Goal: Find specific page/section: Find specific page/section

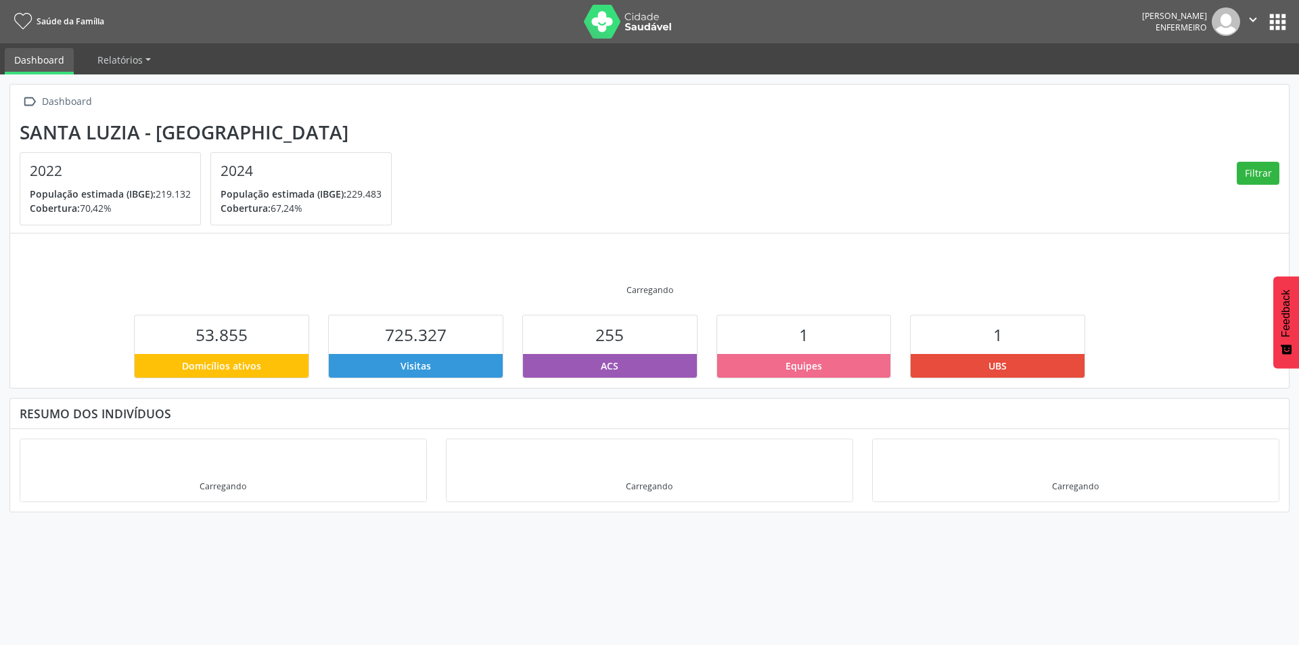
click at [1274, 27] on button "apps" at bounding box center [1277, 22] width 24 height 24
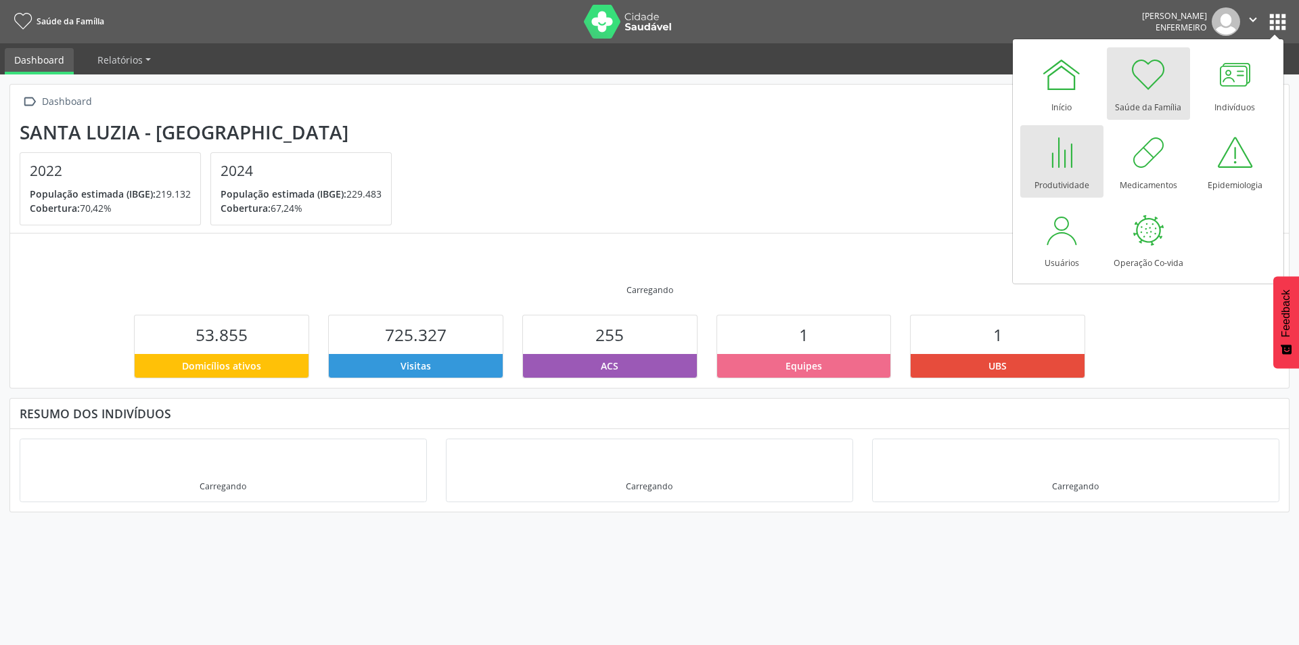
click at [1045, 174] on div "Produtividade" at bounding box center [1061, 181] width 55 height 18
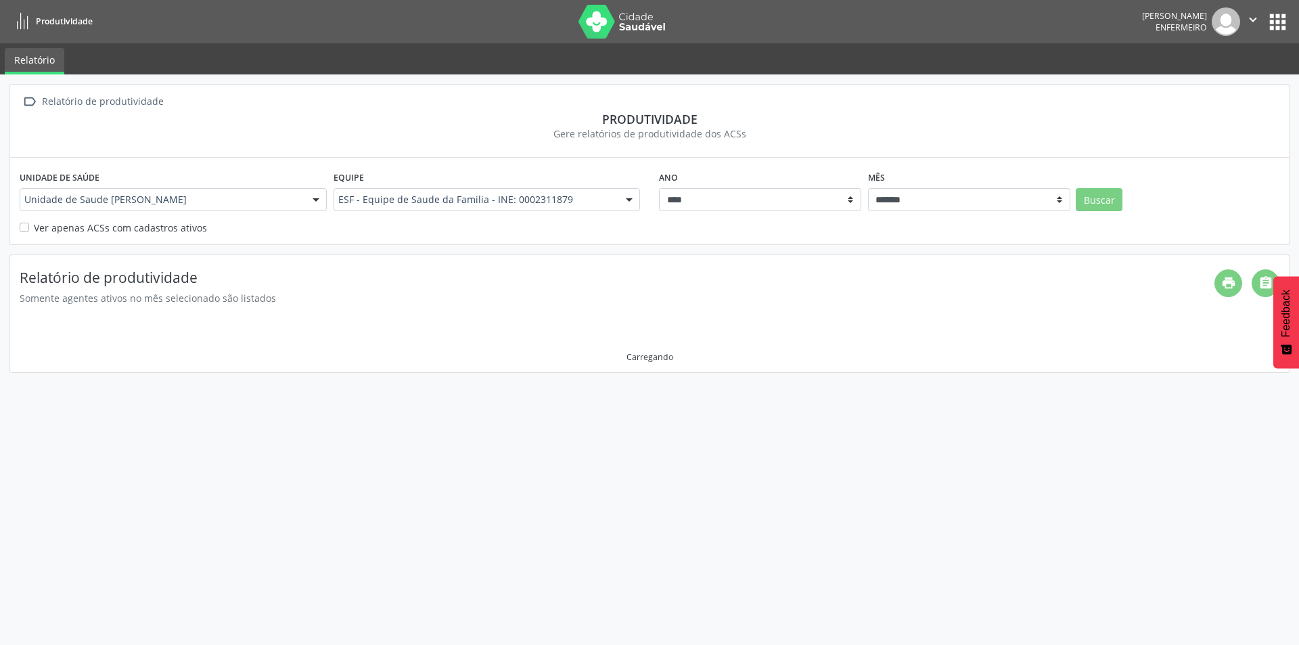
click at [1100, 193] on button "Buscar" at bounding box center [1098, 199] width 47 height 23
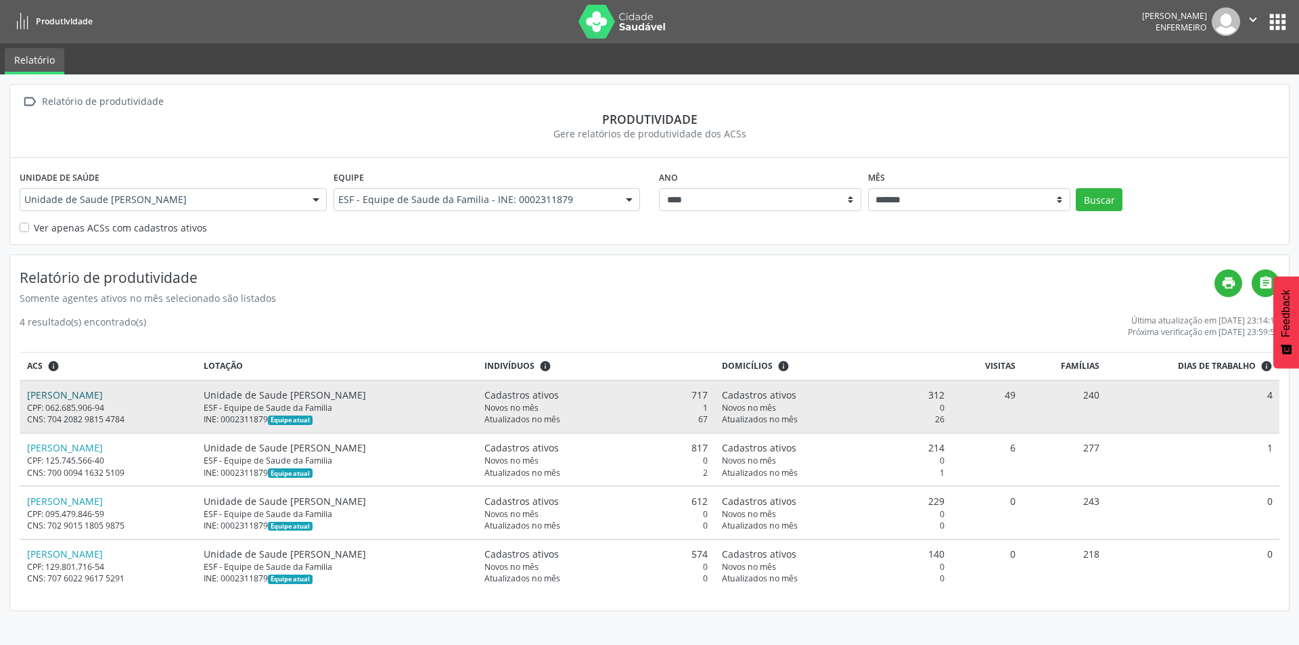
click at [103, 396] on link "Ludmila Priscila de Oliveira" at bounding box center [65, 394] width 76 height 13
